Goal: Task Accomplishment & Management: Use online tool/utility

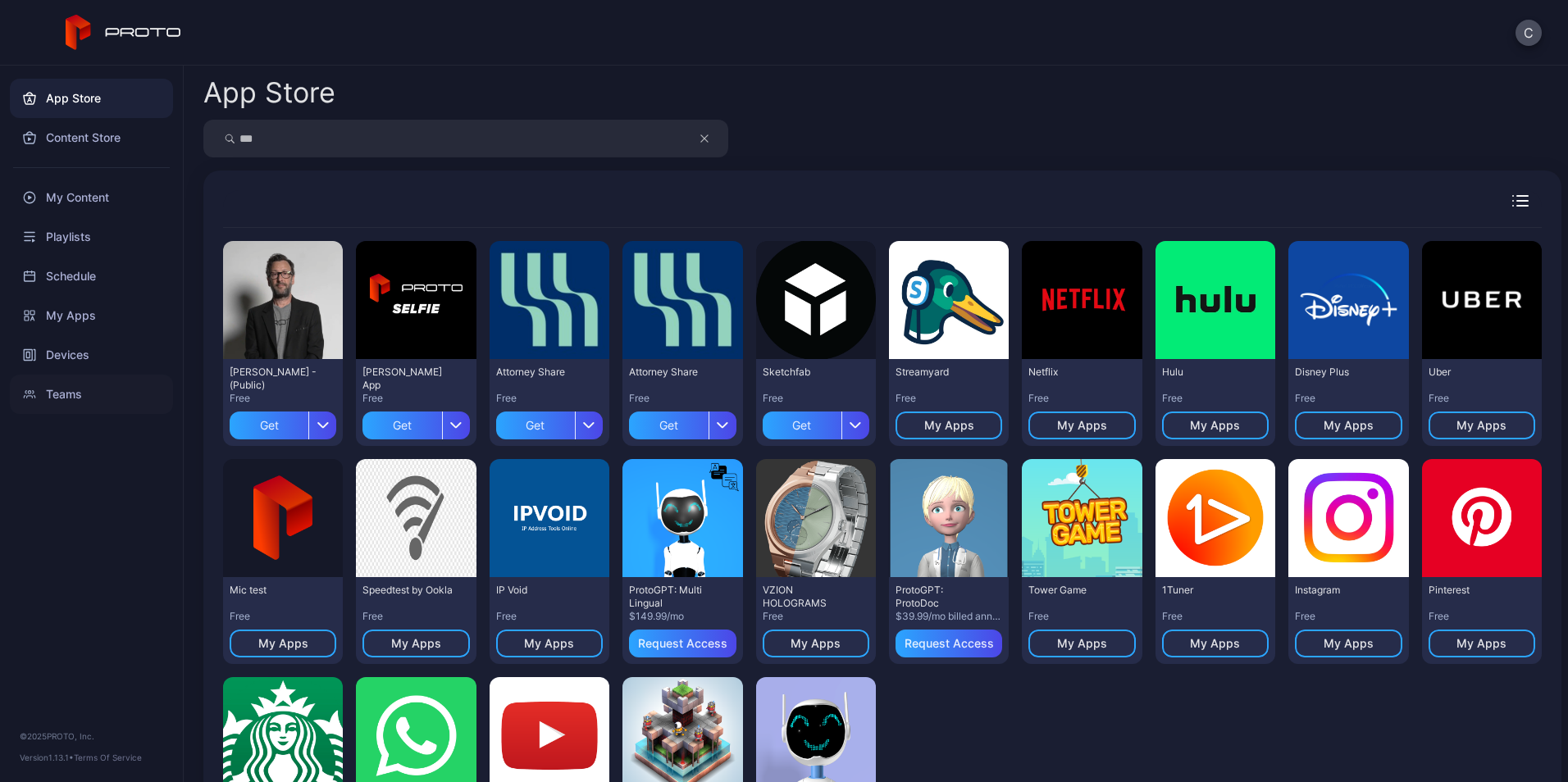
click at [60, 391] on div "Teams" at bounding box center [91, 394] width 163 height 39
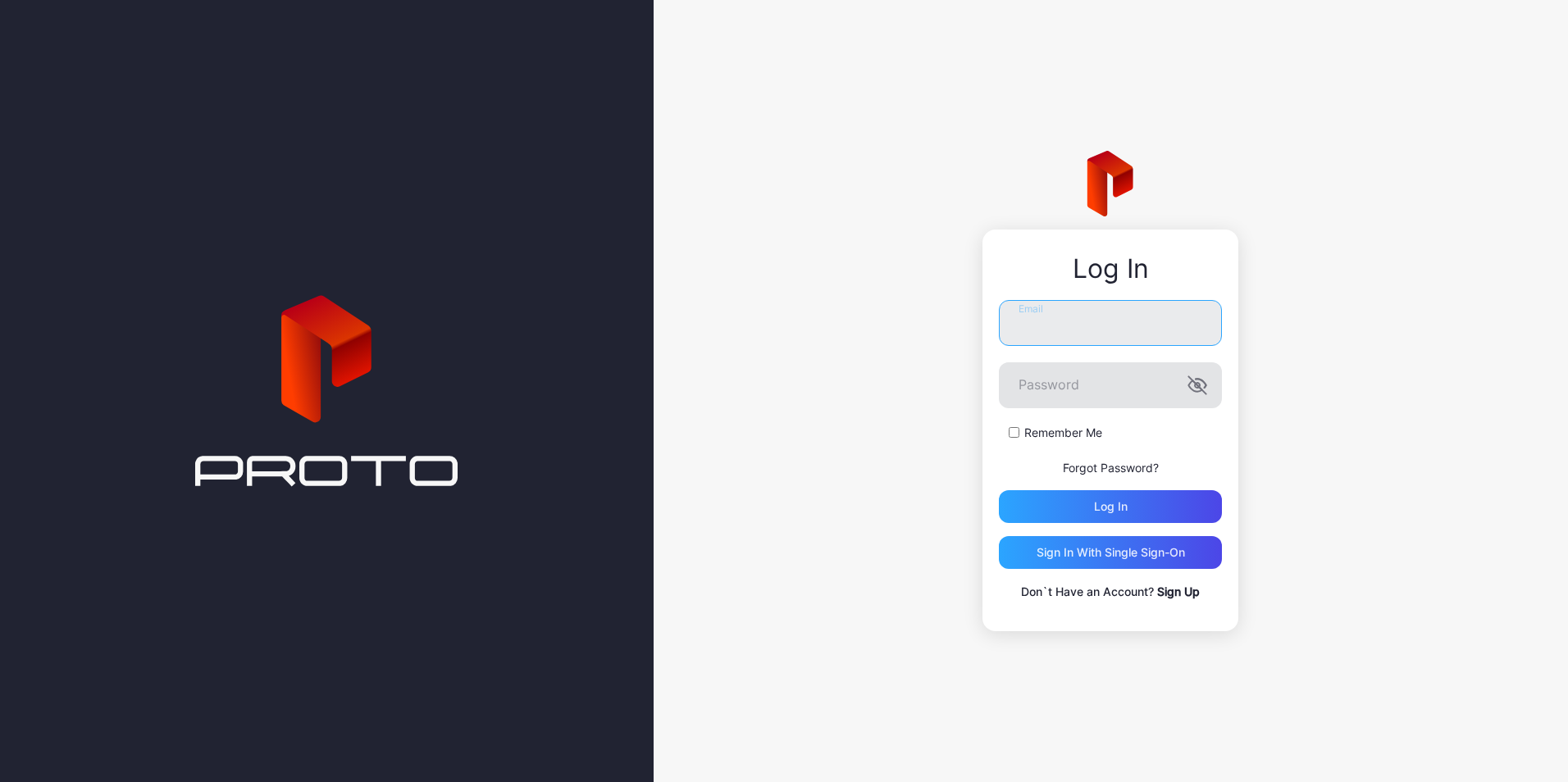
type input "**********"
click at [1197, 383] on icon "button" at bounding box center [1197, 385] width 3 height 4
click at [1197, 383] on icon "button" at bounding box center [1197, 385] width 5 height 5
click at [1140, 503] on div "Log in" at bounding box center [1110, 507] width 223 height 33
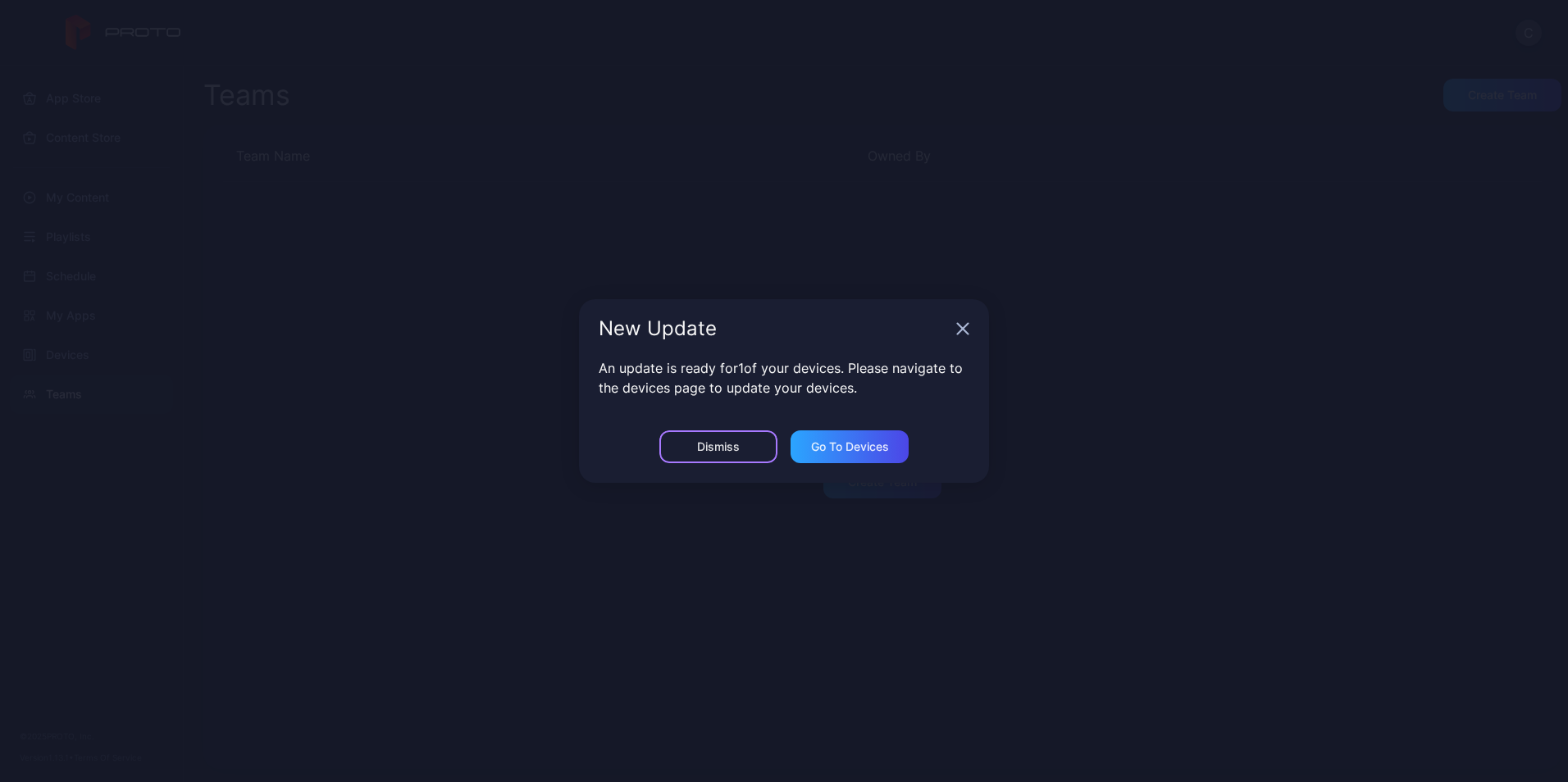
drag, startPoint x: 732, startPoint y: 448, endPoint x: 742, endPoint y: 442, distance: 11.7
click at [732, 448] on div "Dismiss" at bounding box center [718, 447] width 42 height 13
